Goal: Task Accomplishment & Management: Use online tool/utility

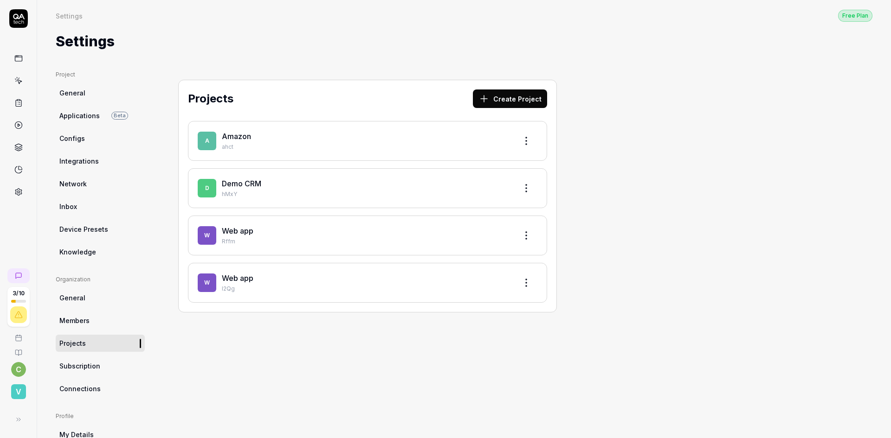
click at [362, 131] on div "Amazon" at bounding box center [366, 136] width 288 height 11
click at [400, 118] on html "3 / 10 c v Settings Free Plan Settings Free Plan Settings Project General Appli…" at bounding box center [445, 219] width 891 height 438
click at [94, 111] on html "3 / 10 c v Settings Free Plan Settings Free Plan Settings Project General Appli…" at bounding box center [445, 219] width 891 height 438
click at [222, 132] on link "Amazon" at bounding box center [236, 136] width 29 height 9
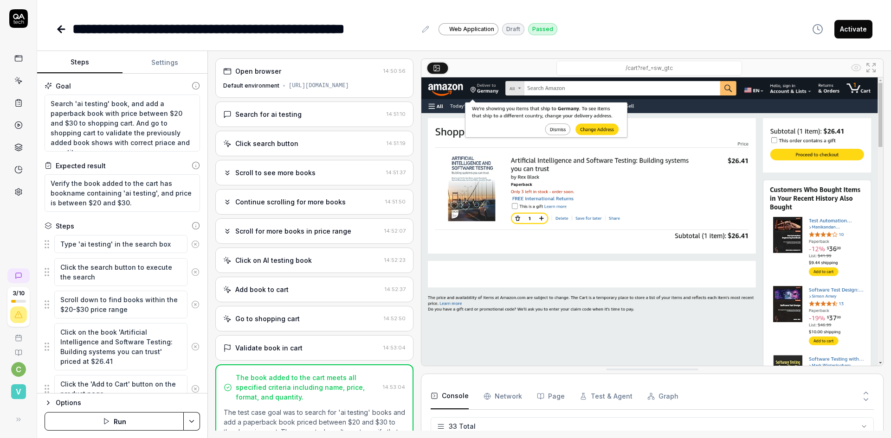
scroll to position [622, 0]
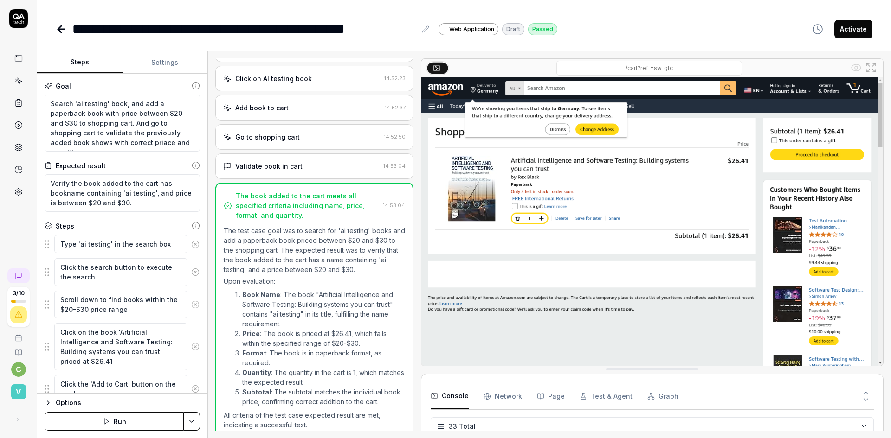
type textarea "*"
